Goal: Transaction & Acquisition: Purchase product/service

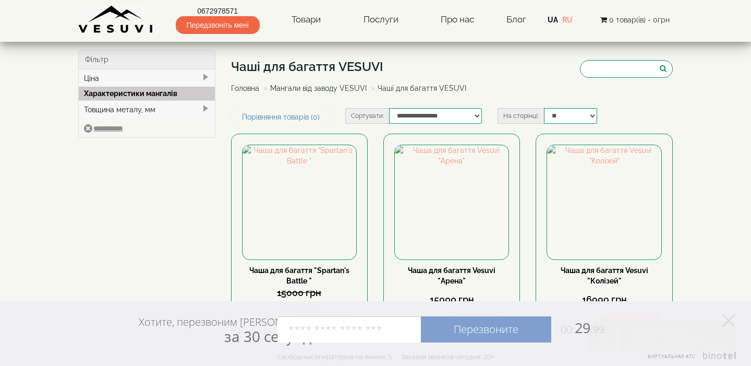
scroll to position [962, 0]
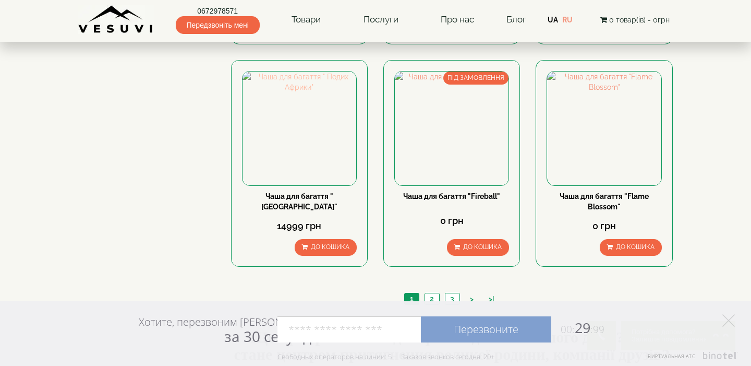
click at [283, 116] on img at bounding box center [299, 128] width 114 height 114
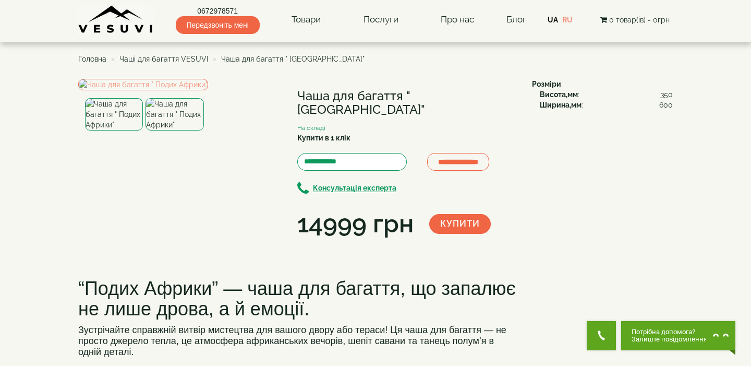
click at [169, 130] on img at bounding box center [174, 114] width 58 height 32
click at [303, 241] on div "**********" at bounding box center [301, 160] width 446 height 163
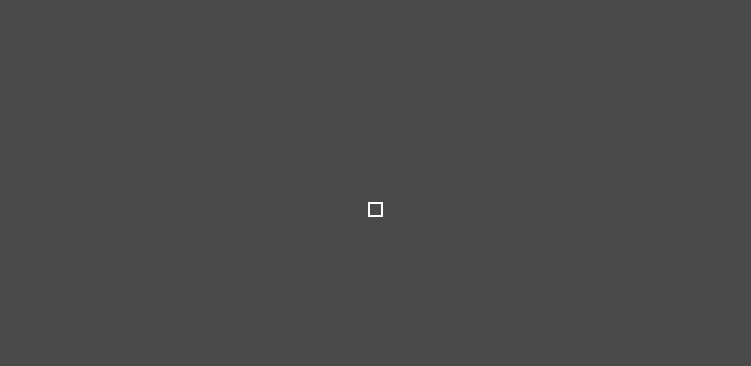
select select
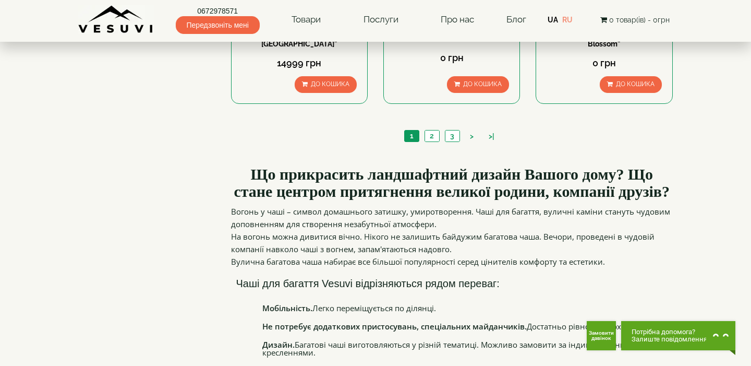
scroll to position [1108, 0]
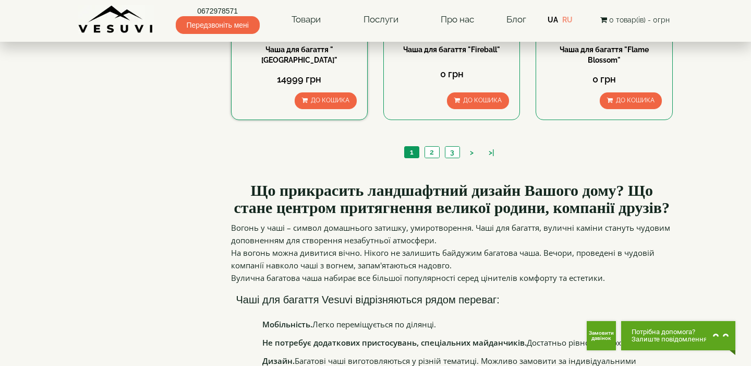
click at [316, 84] on div "14999 грн" at bounding box center [299, 79] width 115 height 14
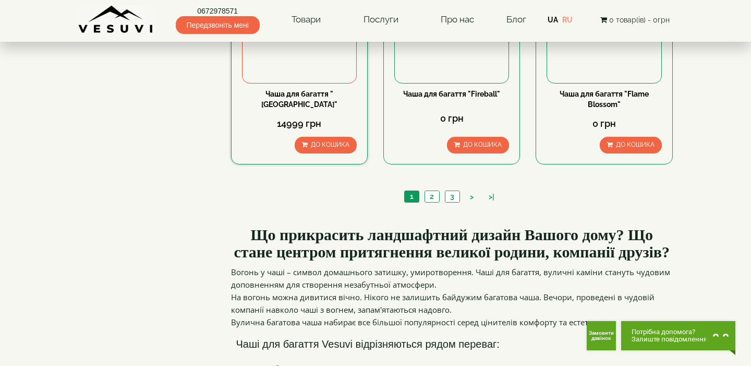
scroll to position [1024, 0]
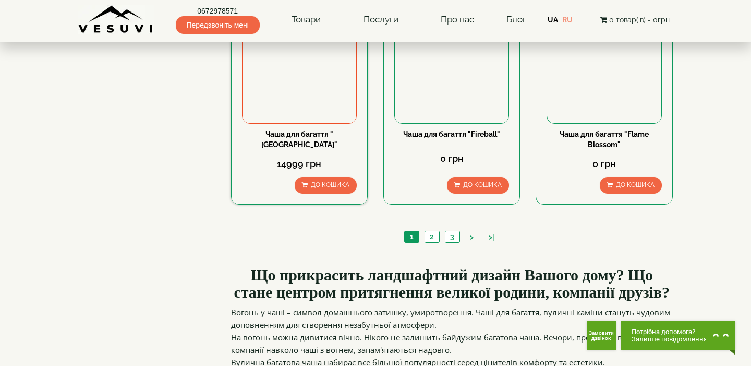
click at [296, 86] on img at bounding box center [299, 66] width 114 height 114
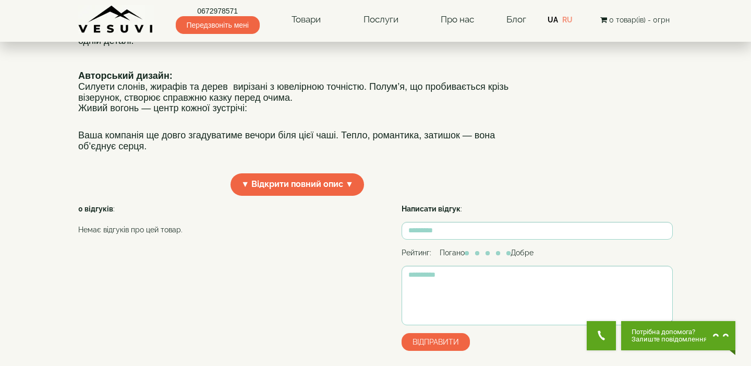
scroll to position [312, 0]
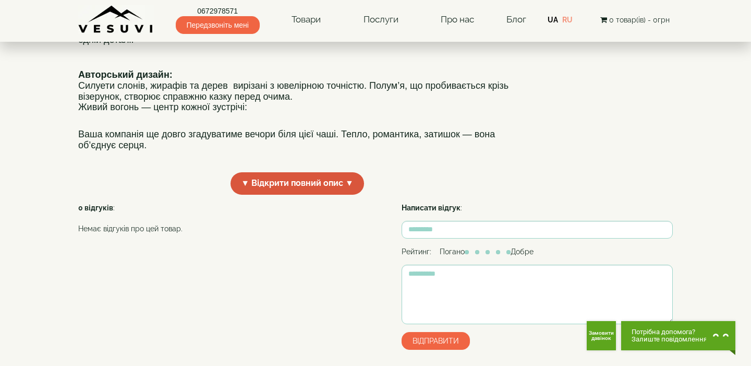
click at [285, 195] on span "▼ Відкрити повний опис ▼" at bounding box center [298, 183] width 134 height 22
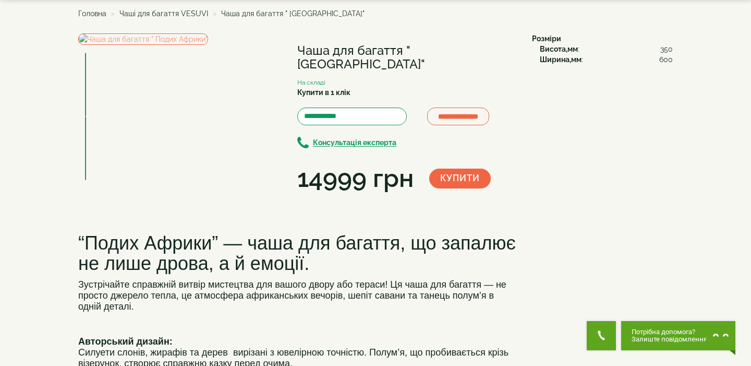
scroll to position [45, 0]
